Goal: Find specific fact: Find specific fact

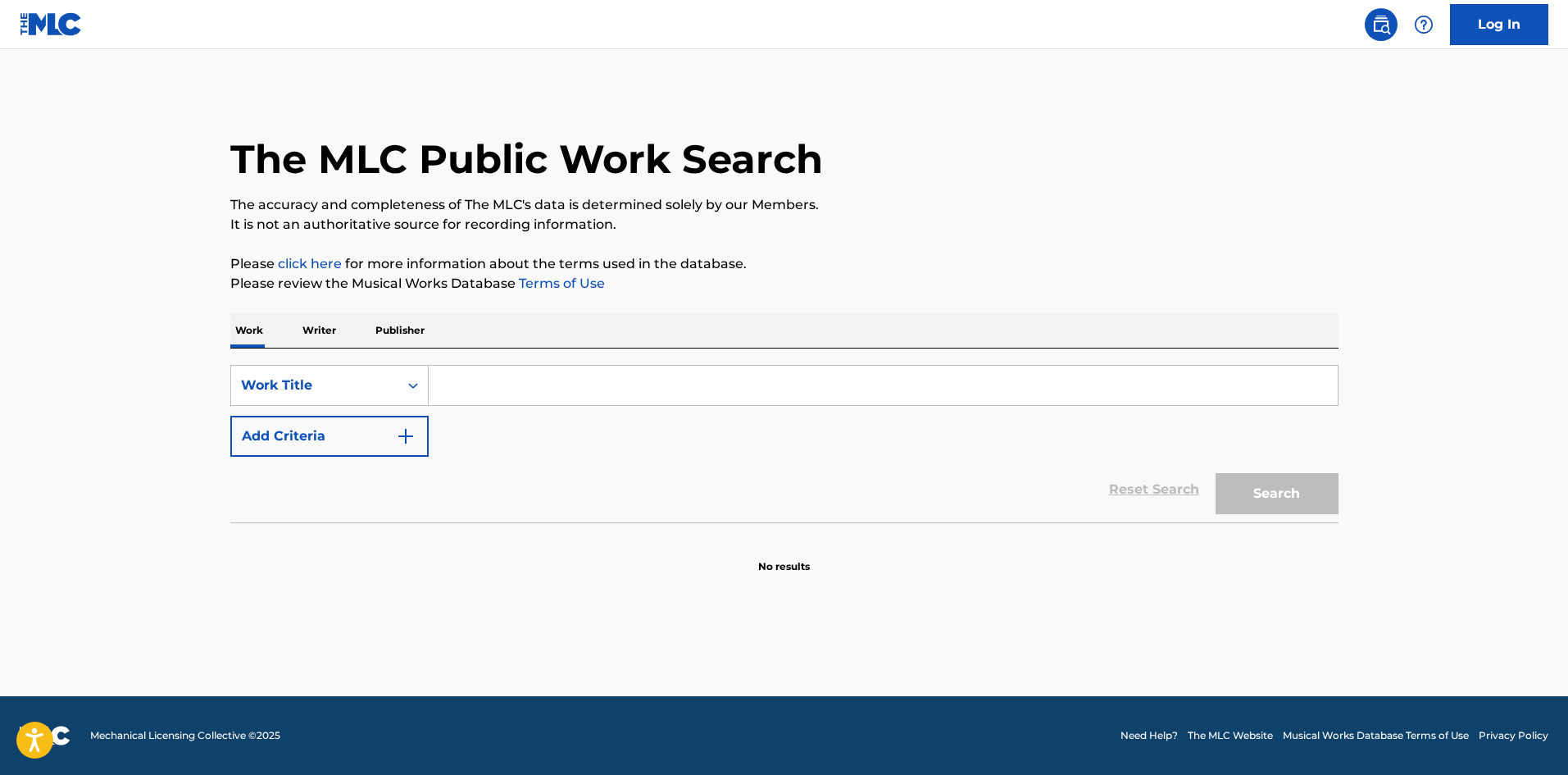
click at [485, 384] on input "Search Form" at bounding box center [883, 386] width 909 height 40
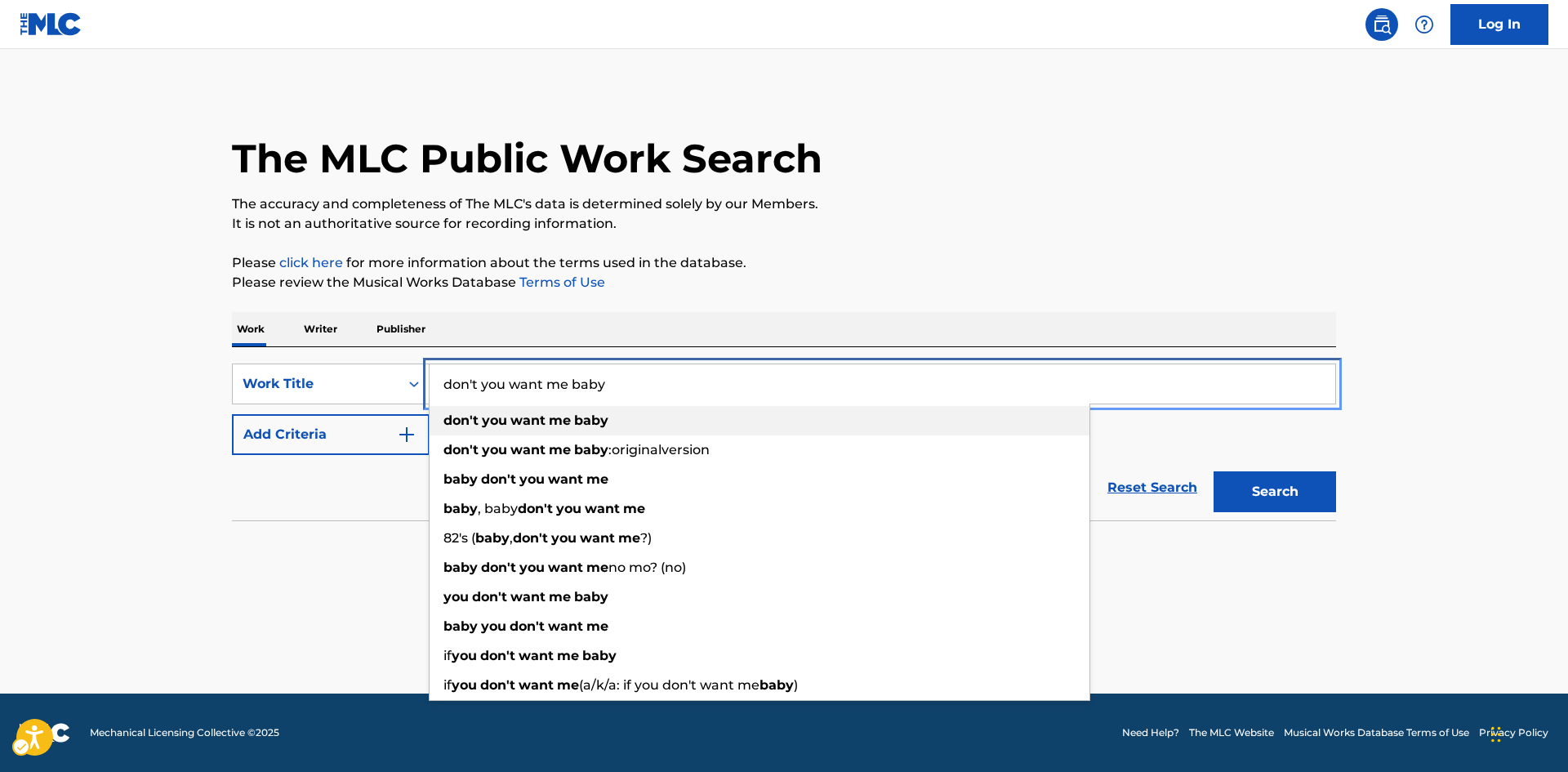
type input "don't you want me baby"
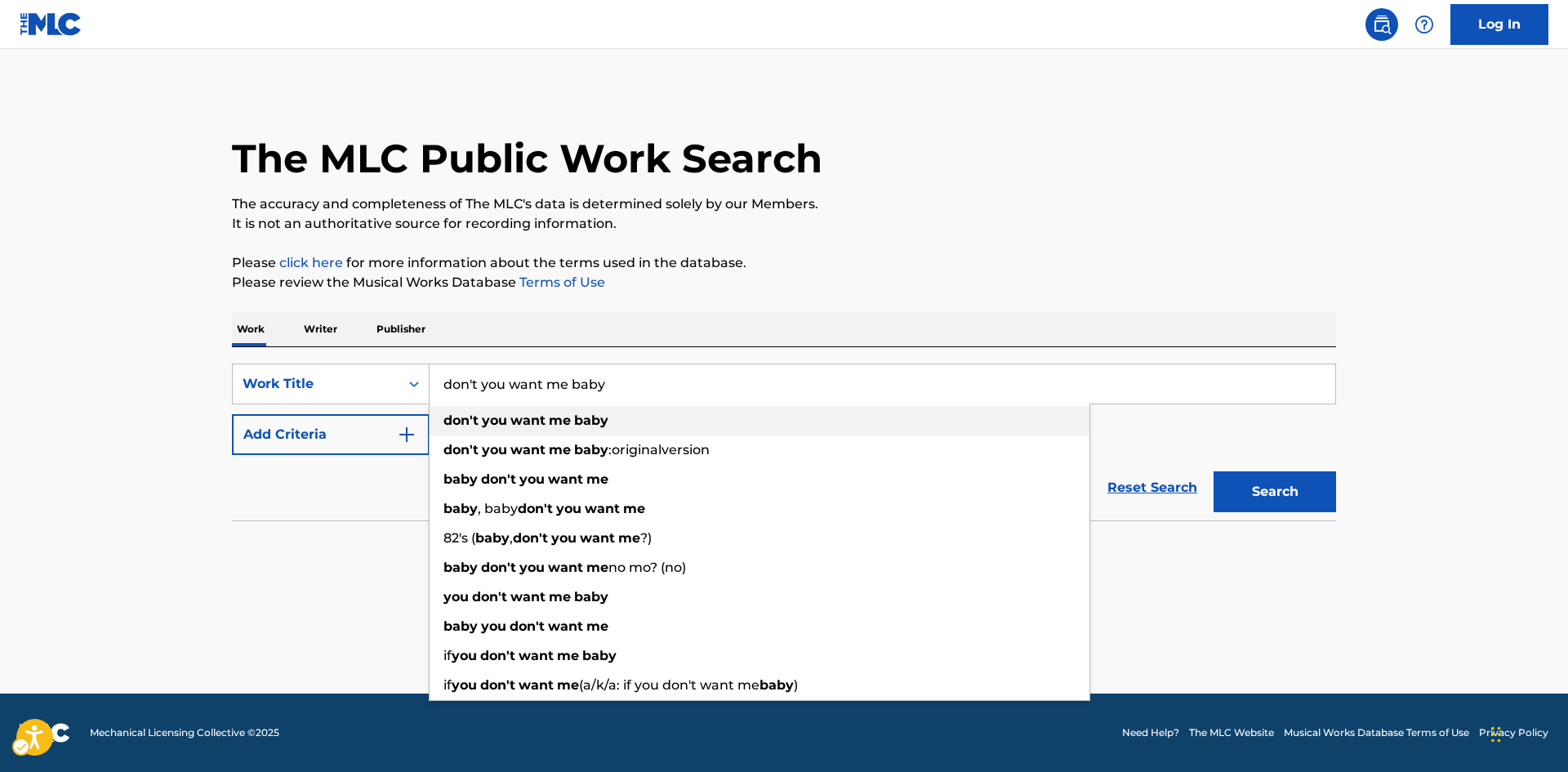
click at [506, 421] on strong "you" at bounding box center [494, 420] width 26 height 15
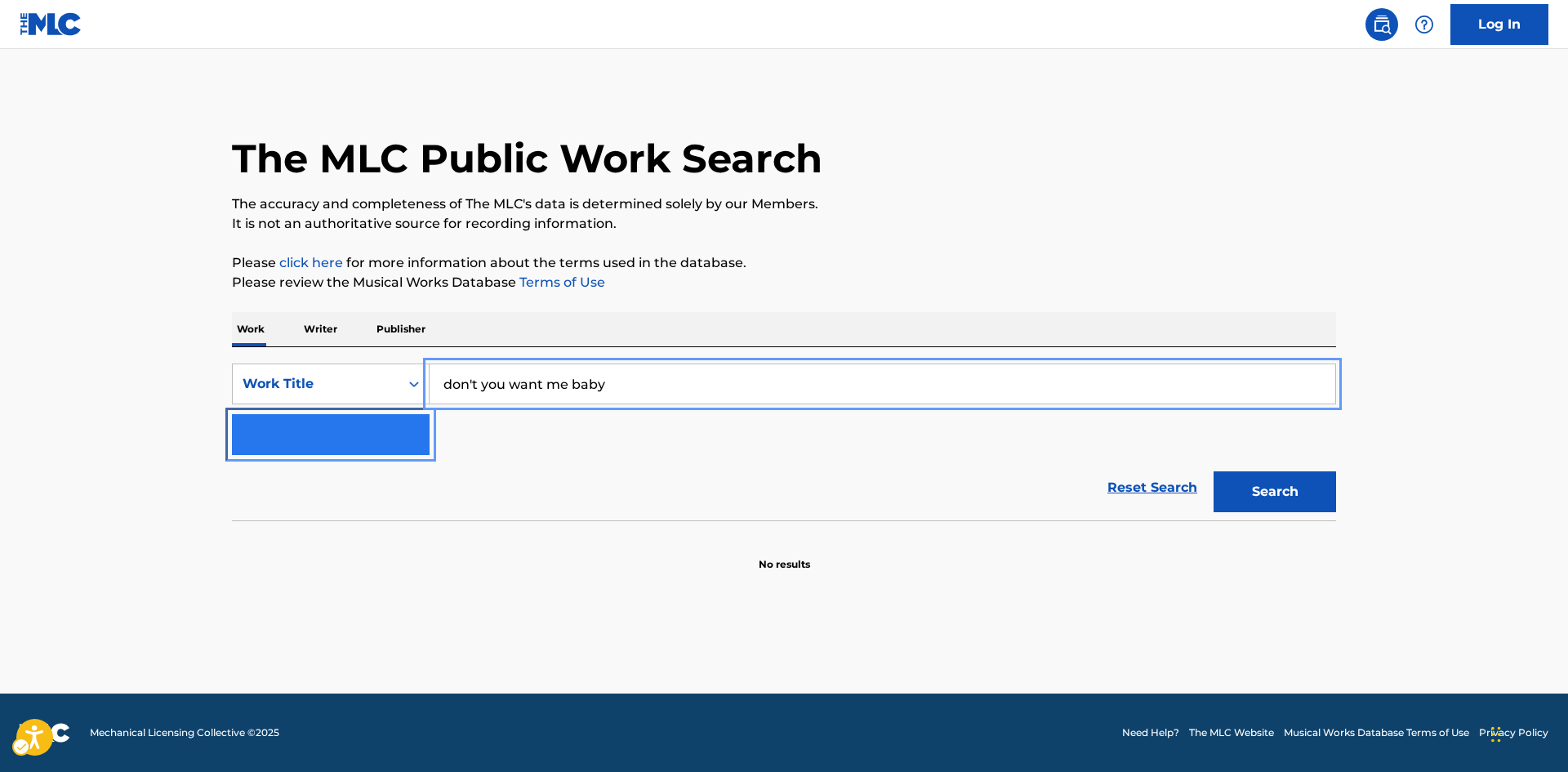
click at [364, 431] on button "Add Criteria" at bounding box center [330, 435] width 198 height 41
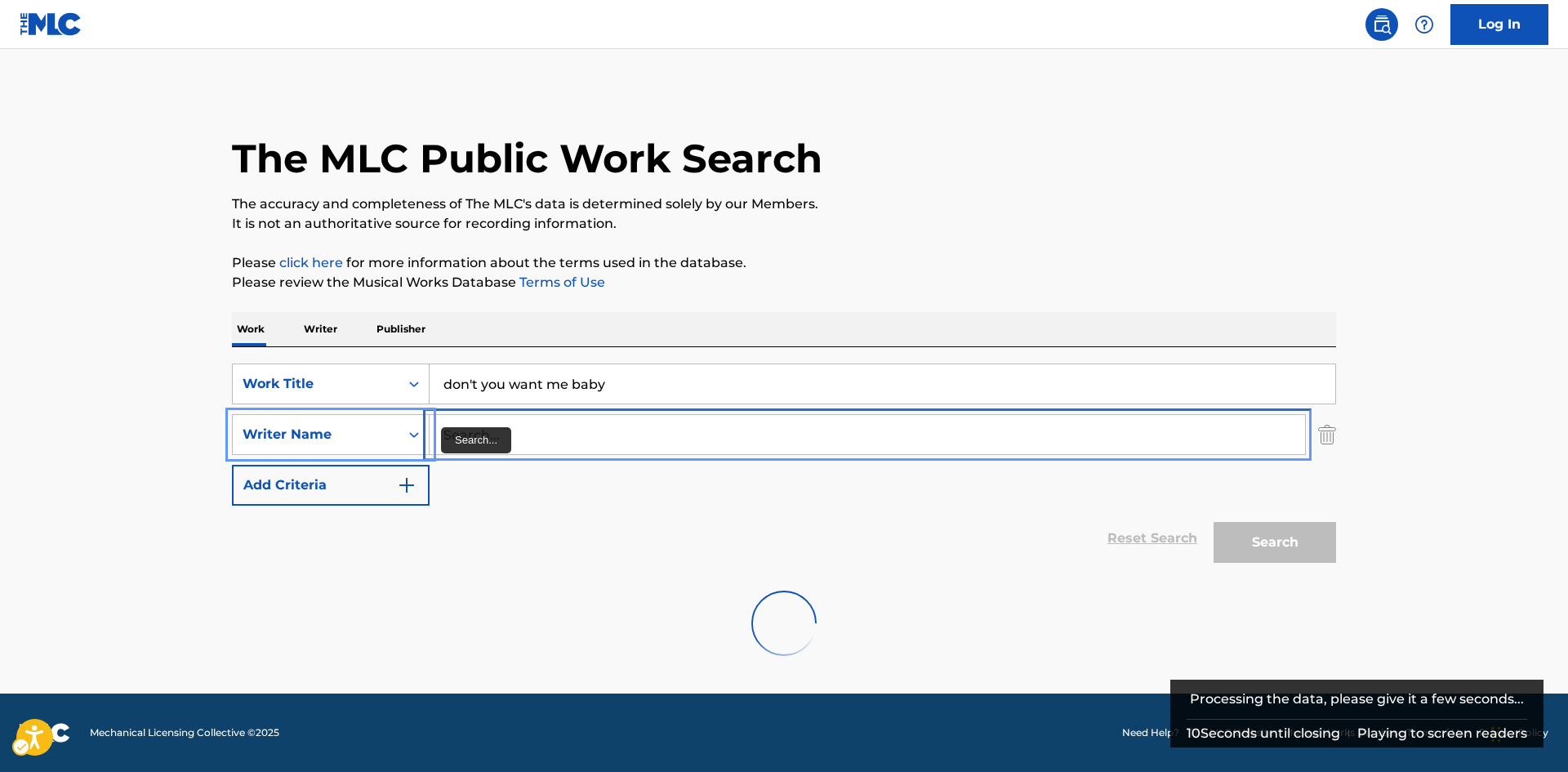
click at [548, 427] on input "Search..." at bounding box center [867, 435] width 875 height 39
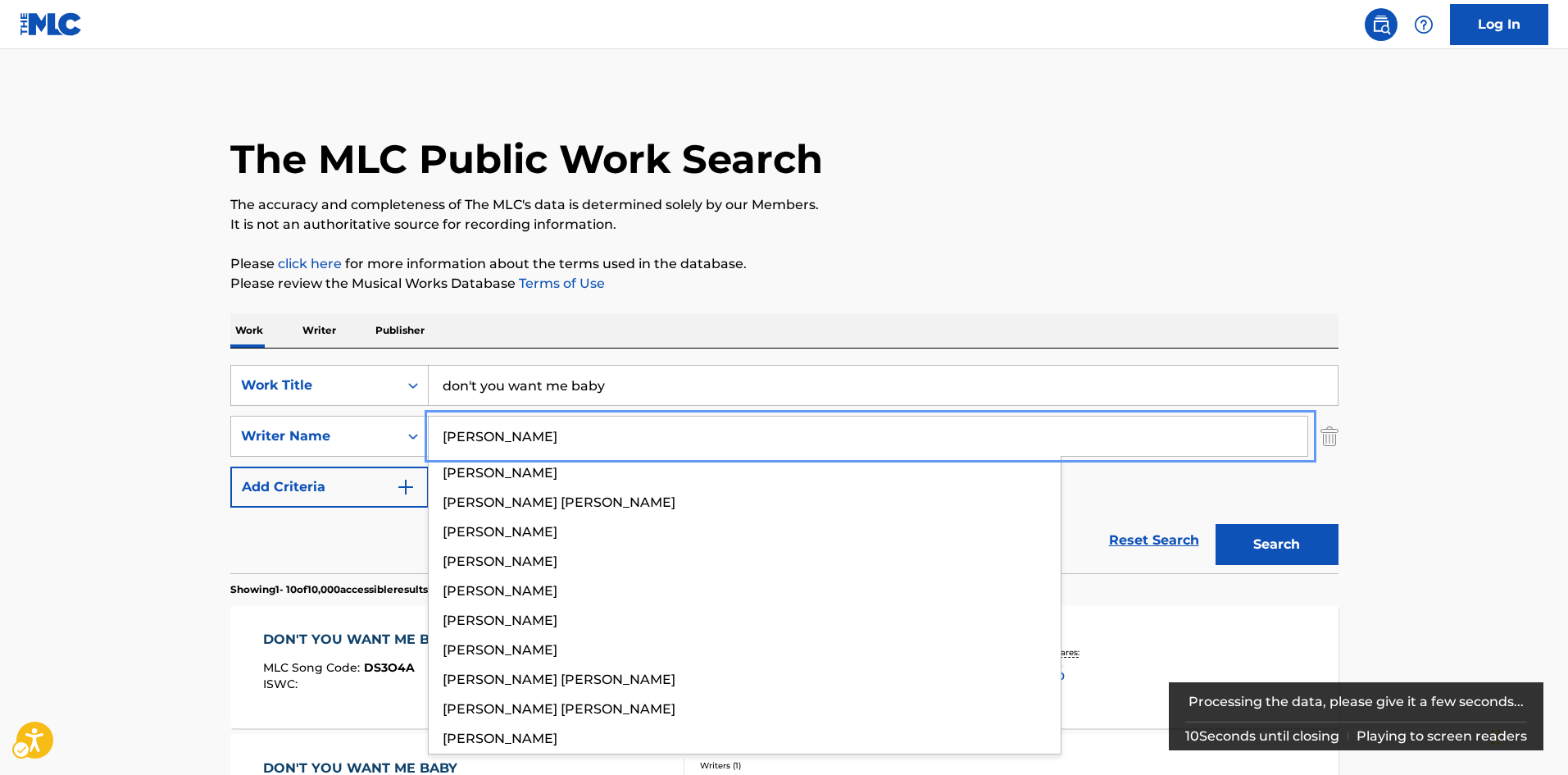
type input "[PERSON_NAME]"
click at [230, 467] on button "Add Criteria" at bounding box center [329, 487] width 198 height 41
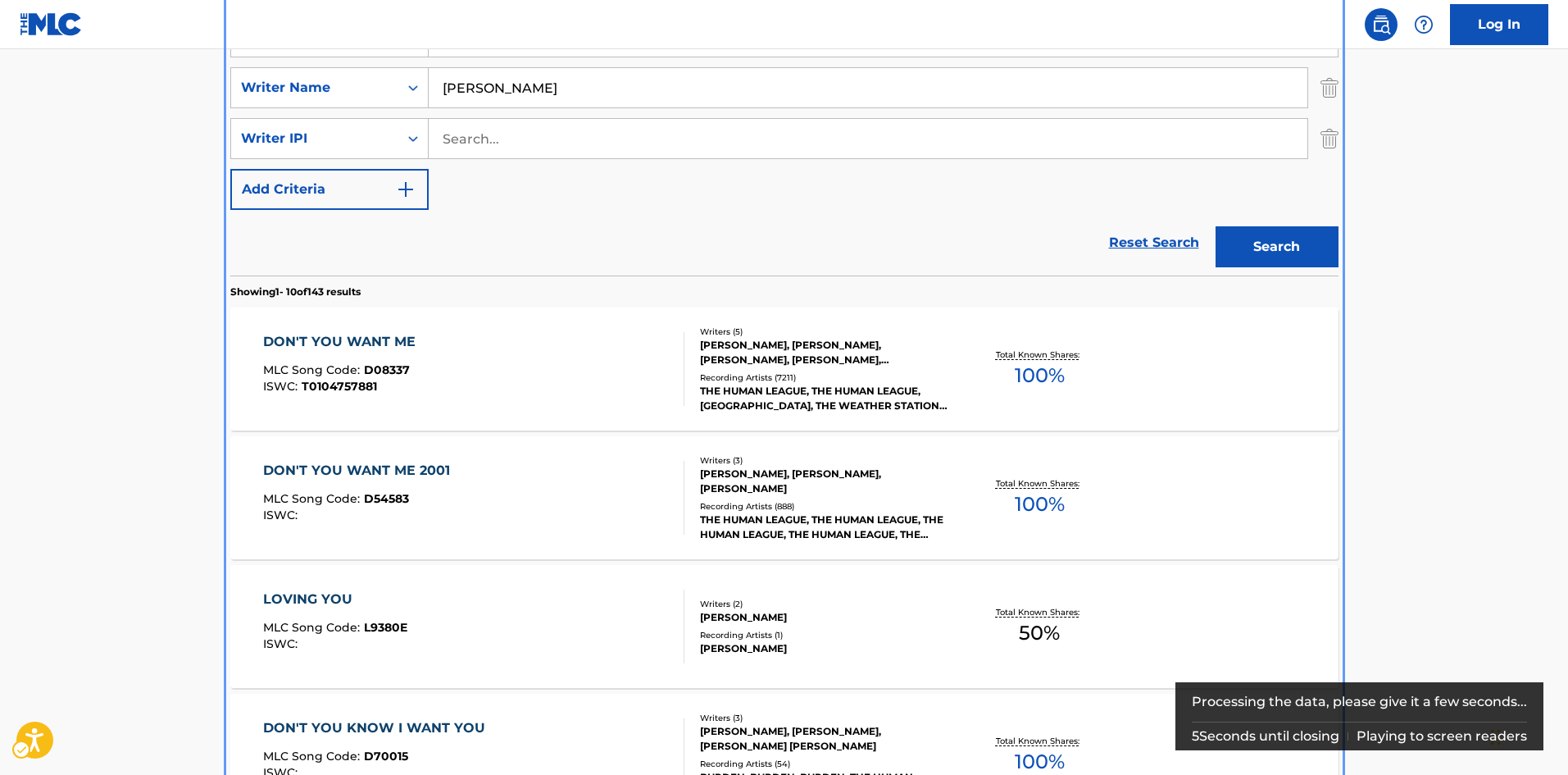
scroll to position [102, 0]
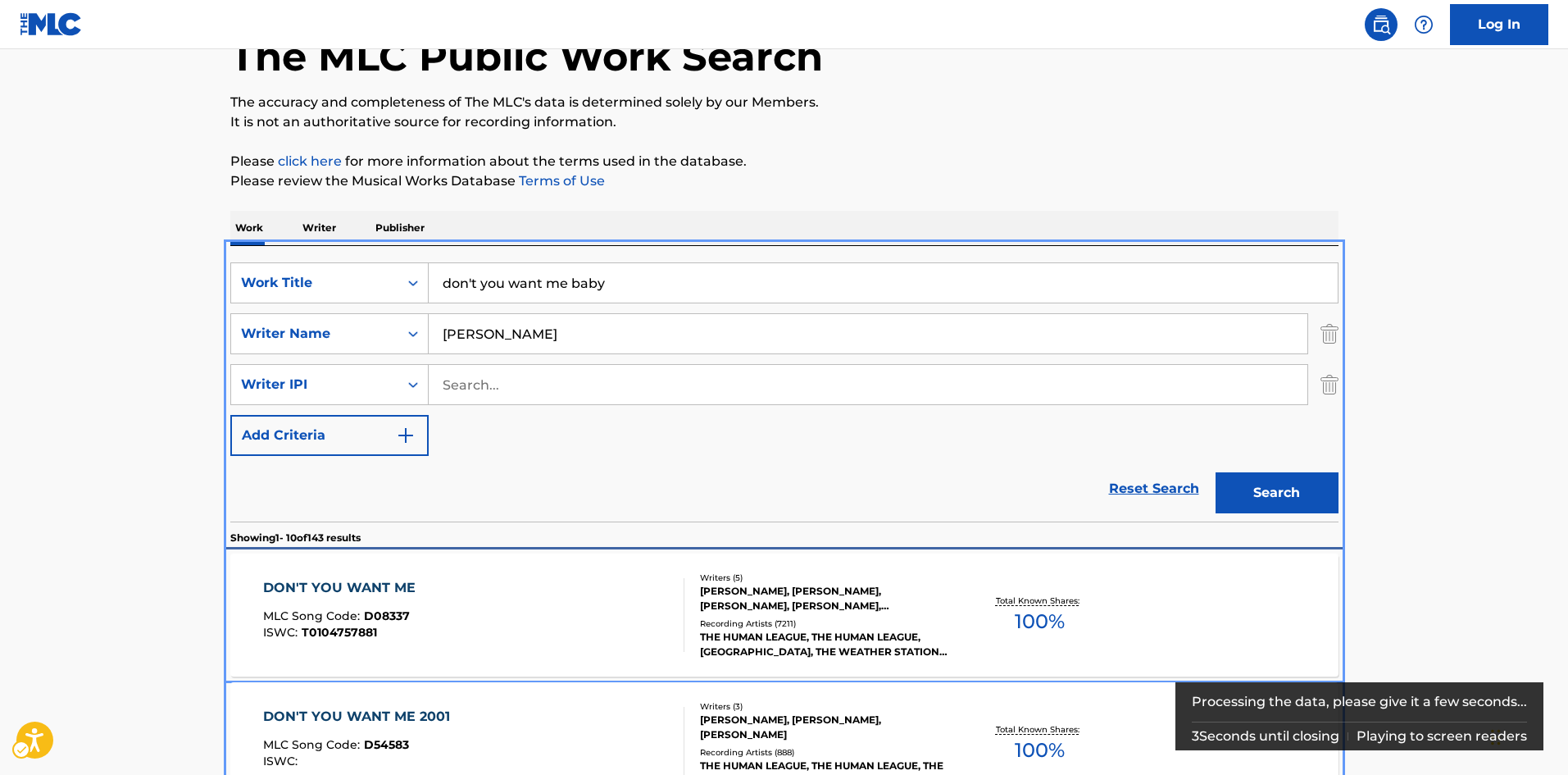
click at [861, 603] on div "[PERSON_NAME], [PERSON_NAME], [PERSON_NAME], [PERSON_NAME], [PERSON_NAME] IV [P…" at bounding box center [824, 599] width 247 height 29
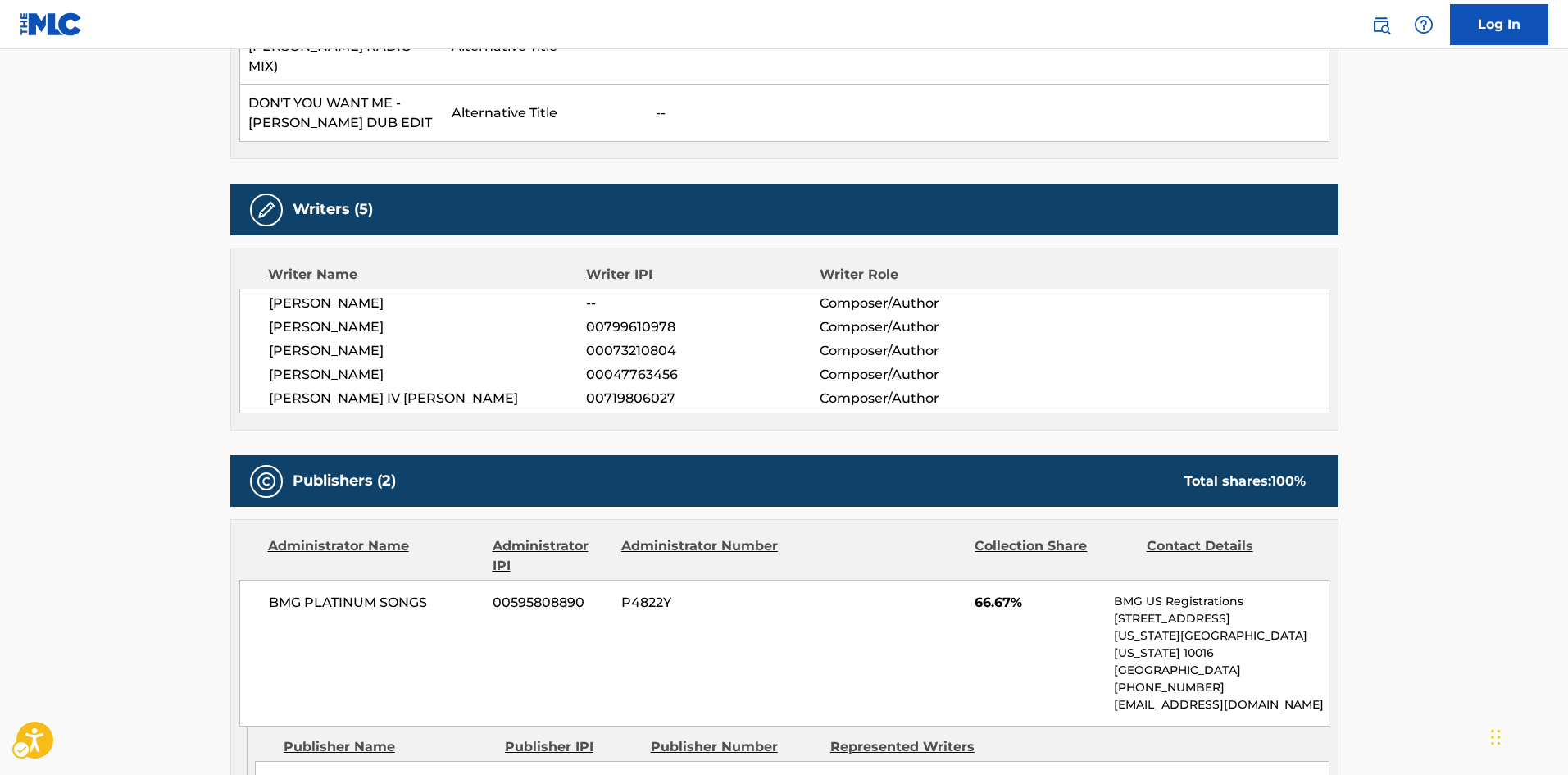
scroll to position [4018, 0]
